Goal: Find specific page/section

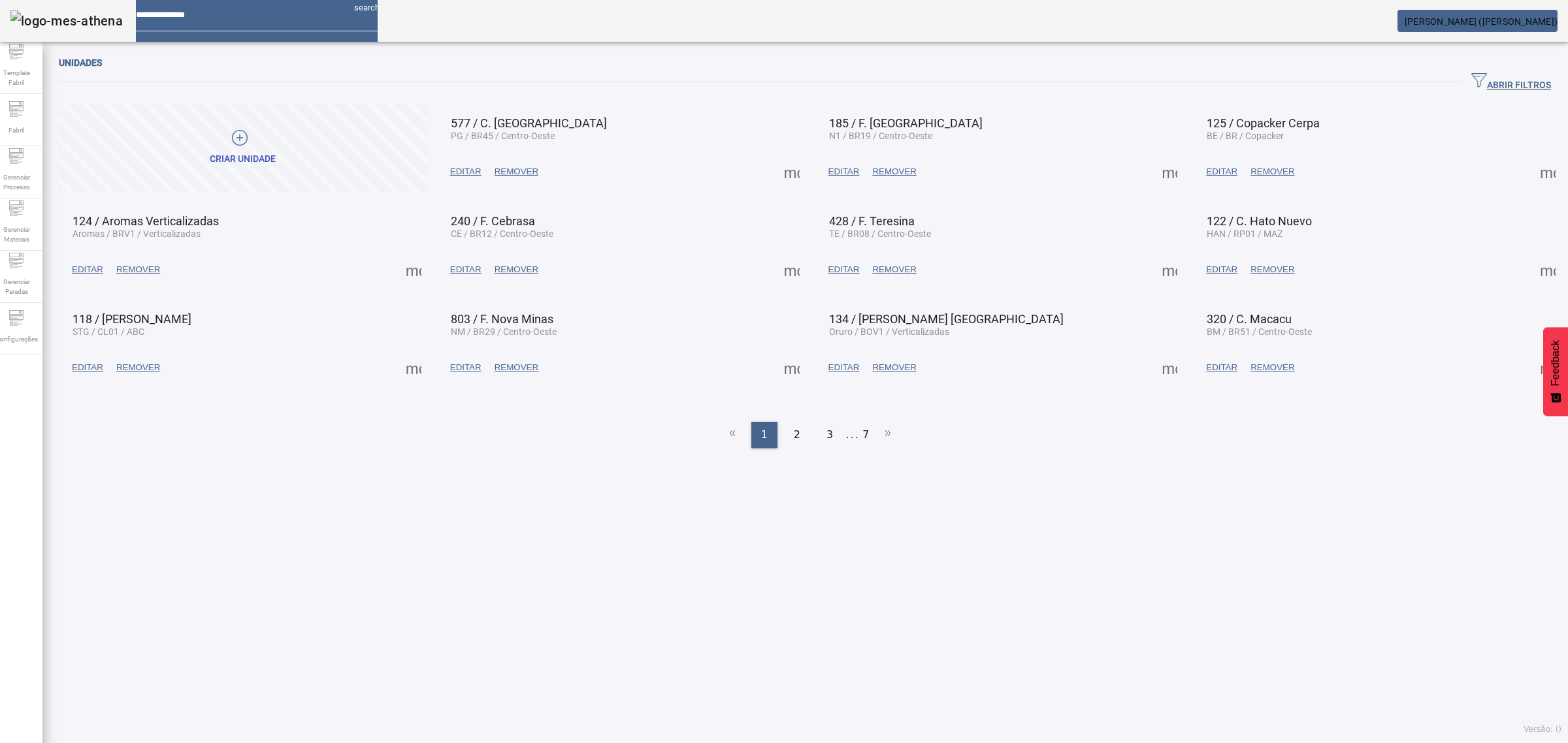
click at [1503, 80] on span "ABRIR FILTROS" at bounding box center [1511, 82] width 80 height 19
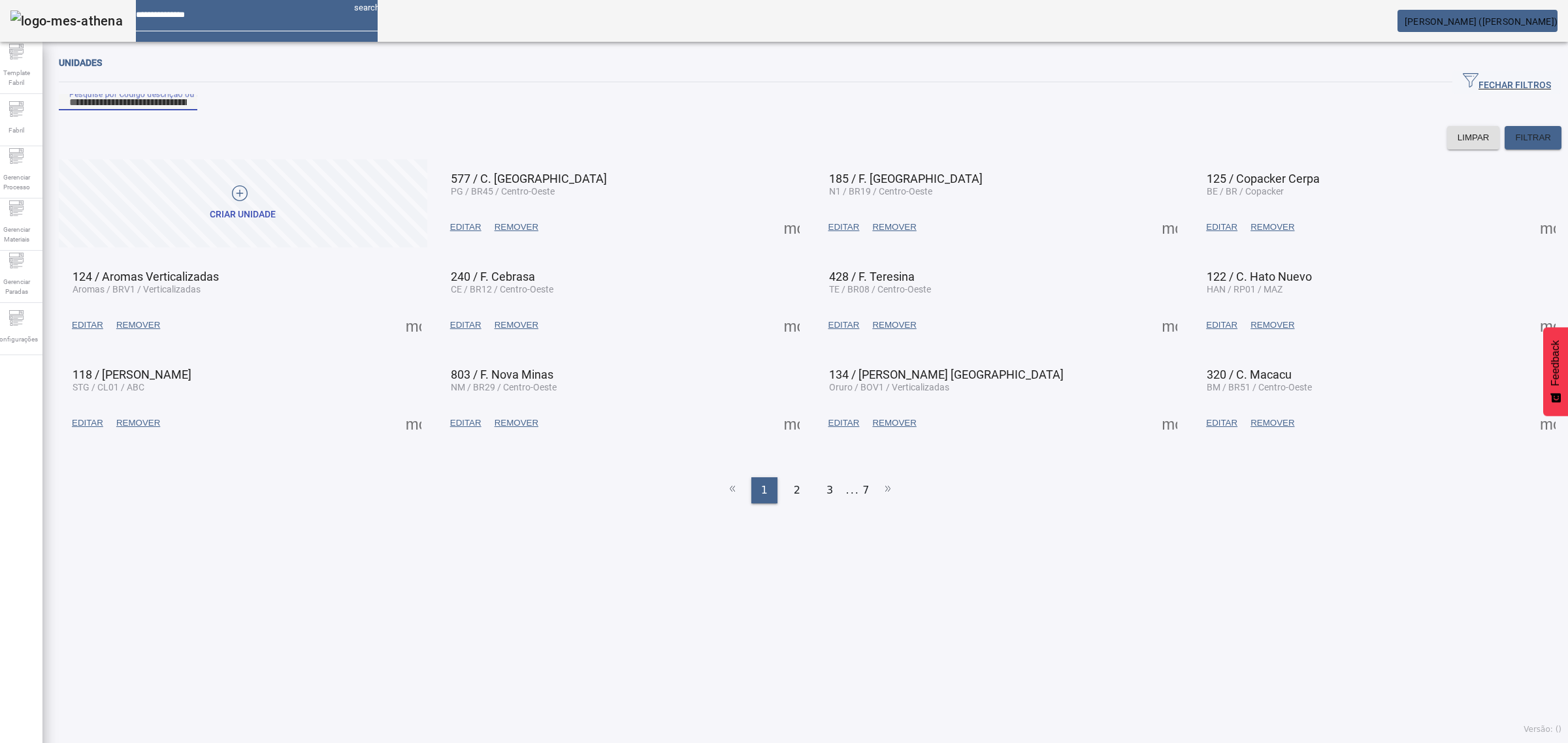
click at [187, 111] on input "Pesquise por Código descrição ou sigla" at bounding box center [128, 103] width 118 height 16
type input "******"
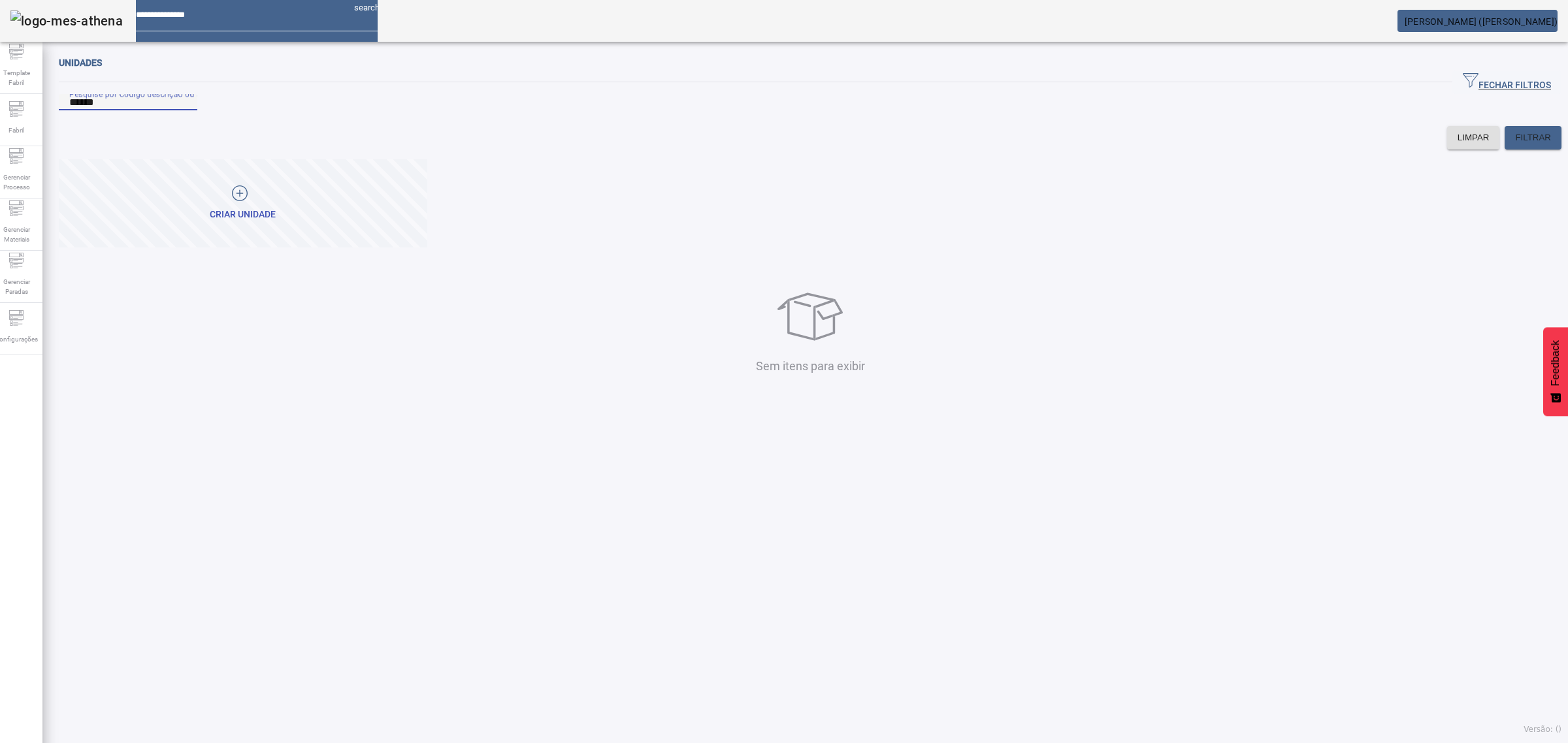
click at [1490, 29] on mat-card "[PERSON_NAME] ([PERSON_NAME])" at bounding box center [1477, 21] width 160 height 22
click at [1497, 15] on mat-card "[PERSON_NAME] ([PERSON_NAME])" at bounding box center [1477, 21] width 160 height 22
click at [1553, 17] on span "[PERSON_NAME] ([PERSON_NAME])" at bounding box center [1481, 22] width 153 height 11
click at [139, 111] on input "******" at bounding box center [128, 103] width 118 height 16
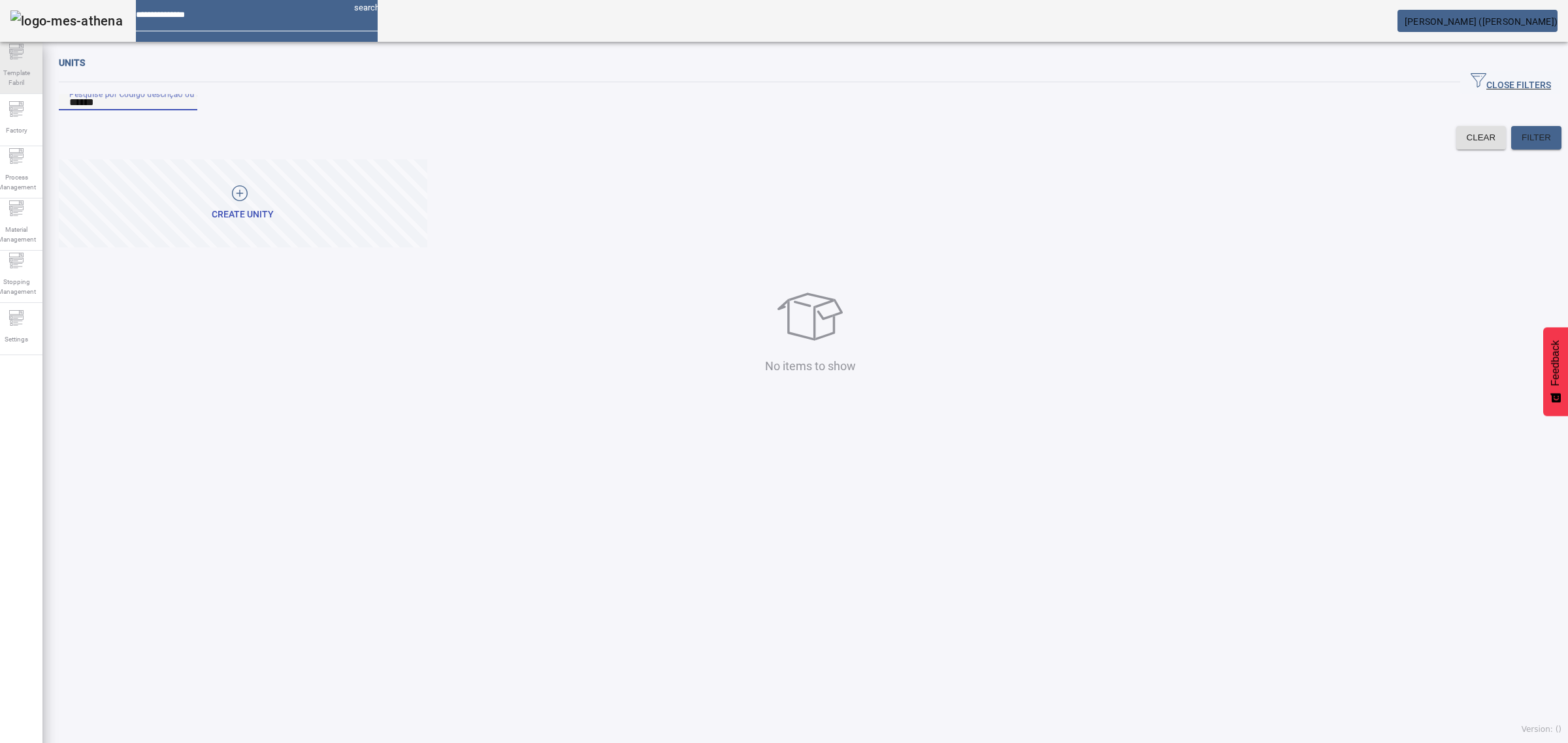
click at [34, 67] on span "Template Fabril" at bounding box center [16, 77] width 39 height 27
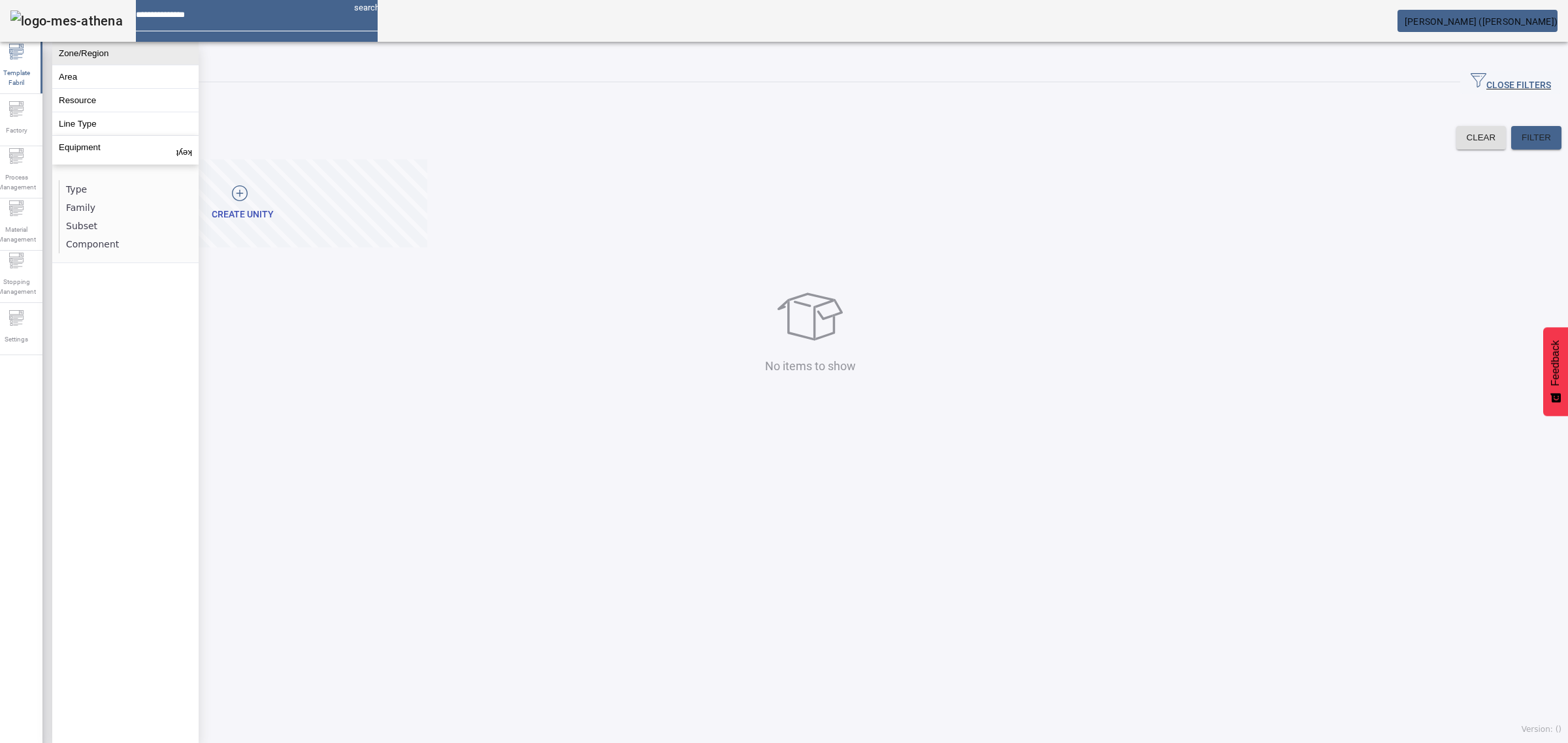
click at [126, 55] on button "Zone/Region" at bounding box center [125, 53] width 147 height 23
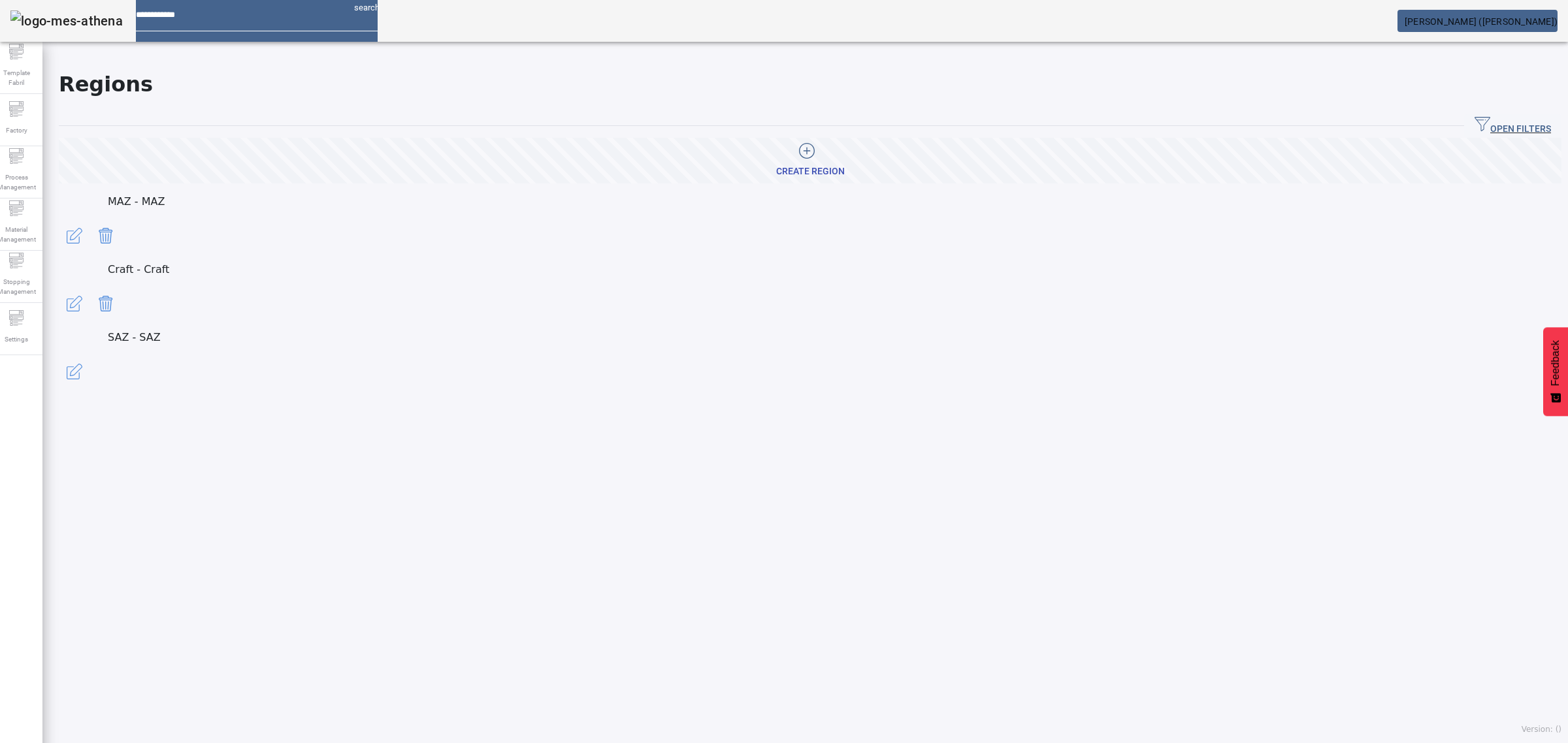
click at [163, 194] on p "MAZ - MAZ" at bounding box center [835, 202] width 1454 height 16
click at [59, 330] on span at bounding box center [59, 330] width 0 height 0
click at [141, 262] on p "Craft - Craft" at bounding box center [835, 270] width 1454 height 16
click at [151, 194] on p "MAZ - MAZ" at bounding box center [835, 202] width 1454 height 16
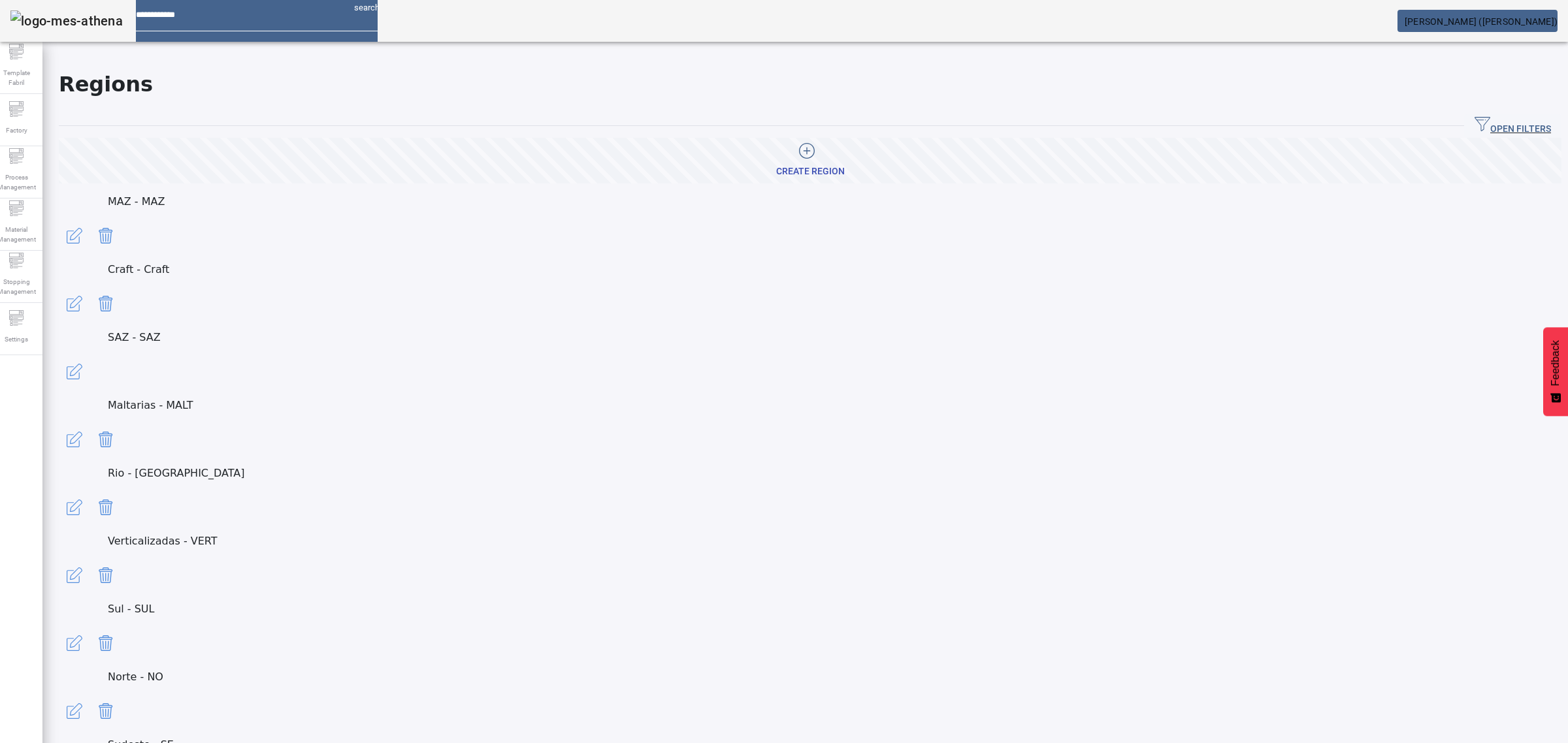
click at [151, 194] on p "MAZ - MAZ" at bounding box center [835, 202] width 1454 height 16
